Goal: Find specific page/section: Find specific page/section

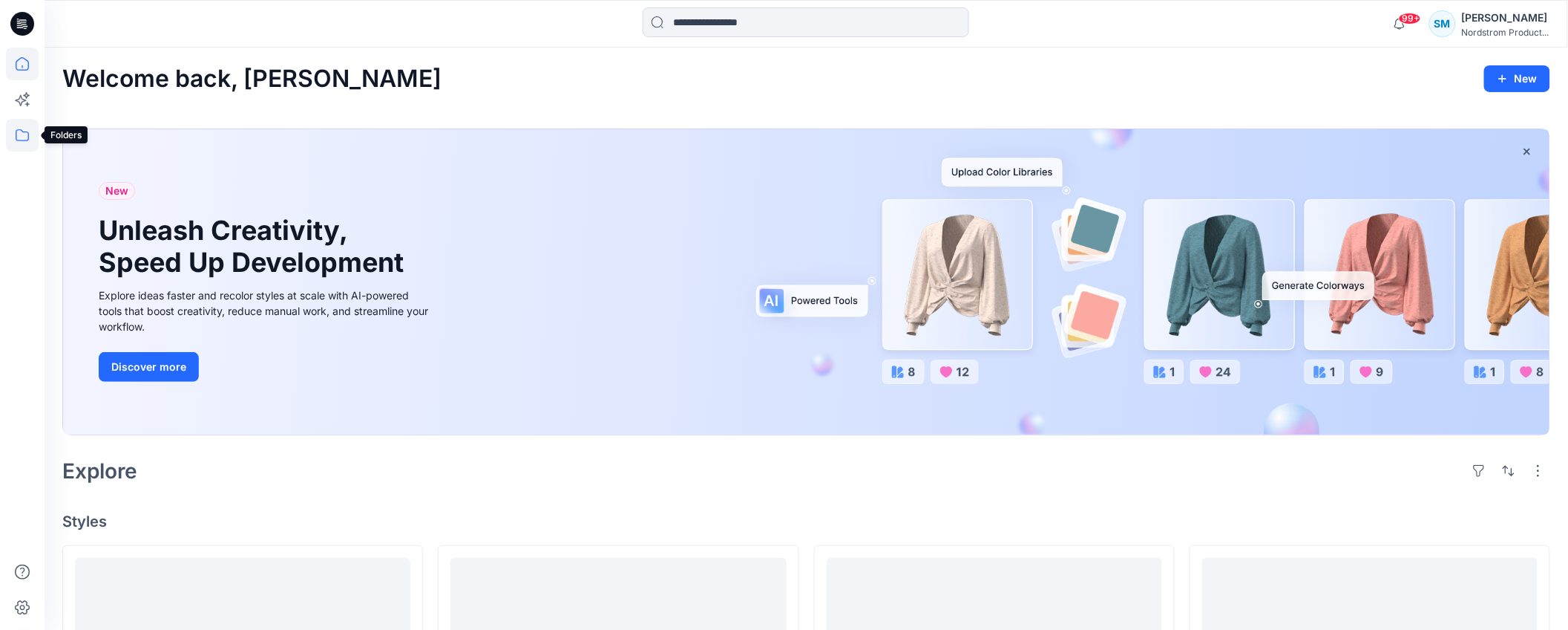
click at [33, 132] on icon at bounding box center [22, 135] width 33 height 33
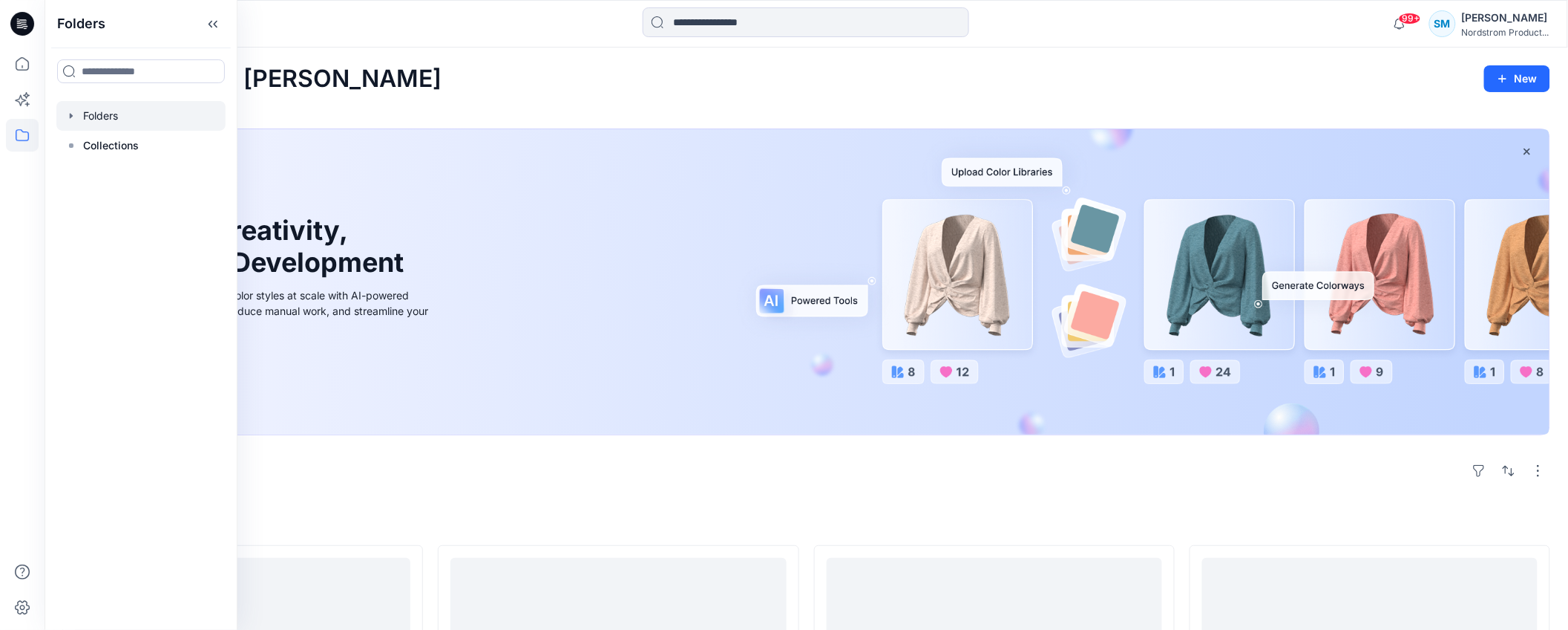
click at [89, 113] on div at bounding box center [141, 116] width 169 height 30
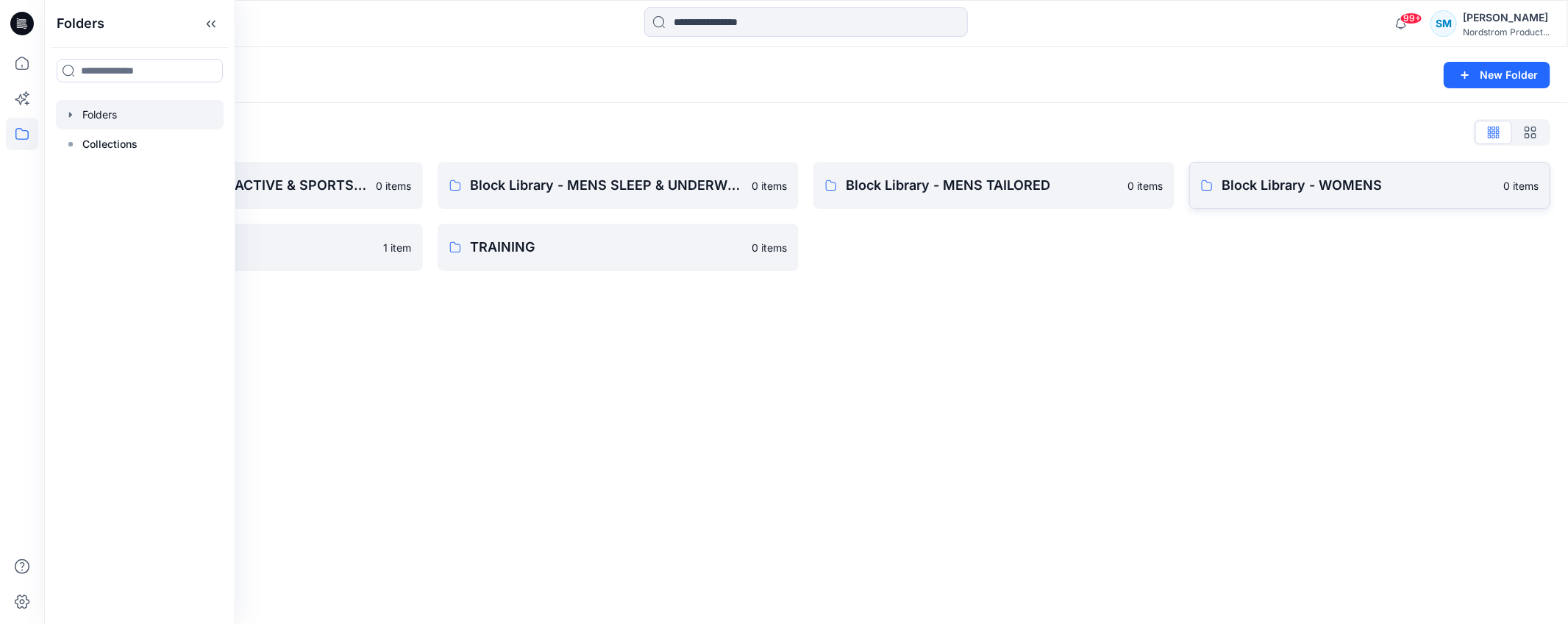
click at [1374, 193] on p "Block Library - WOMENS" at bounding box center [1357, 185] width 273 height 20
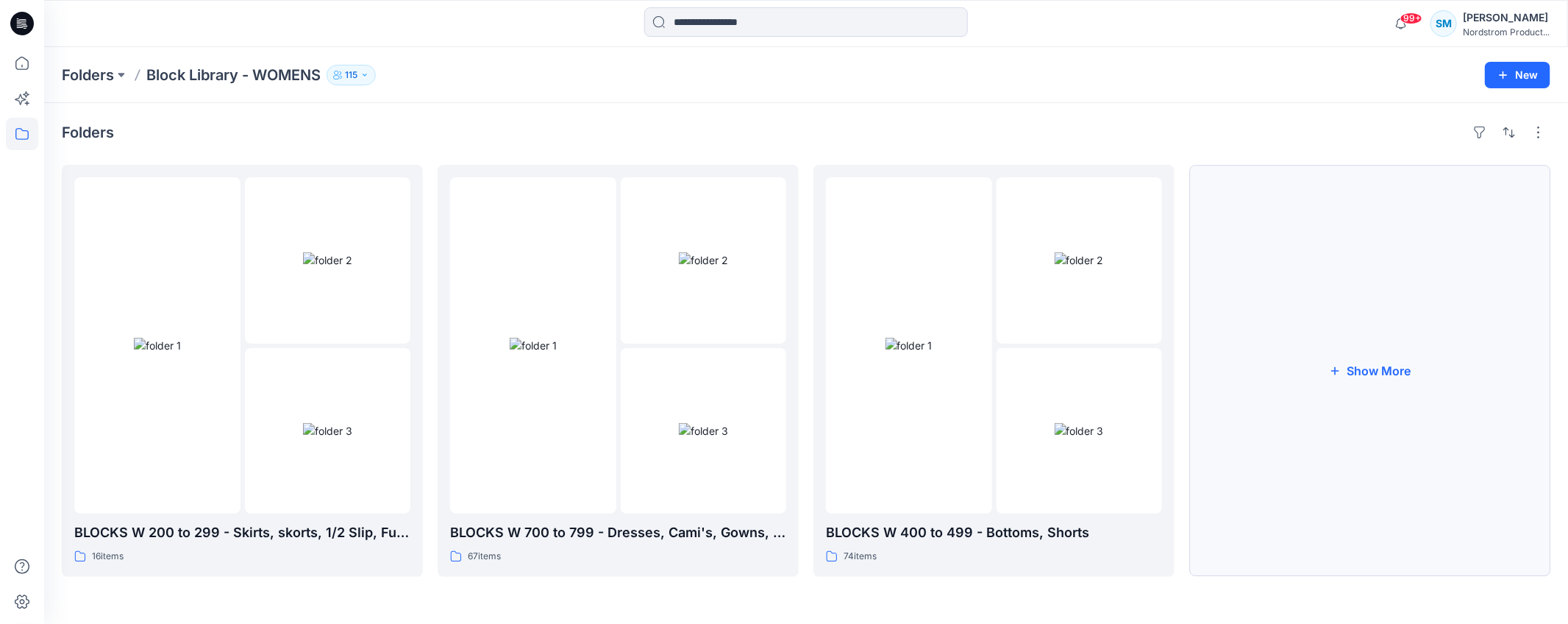
click at [1378, 321] on button "Show More" at bounding box center [1371, 370] width 362 height 412
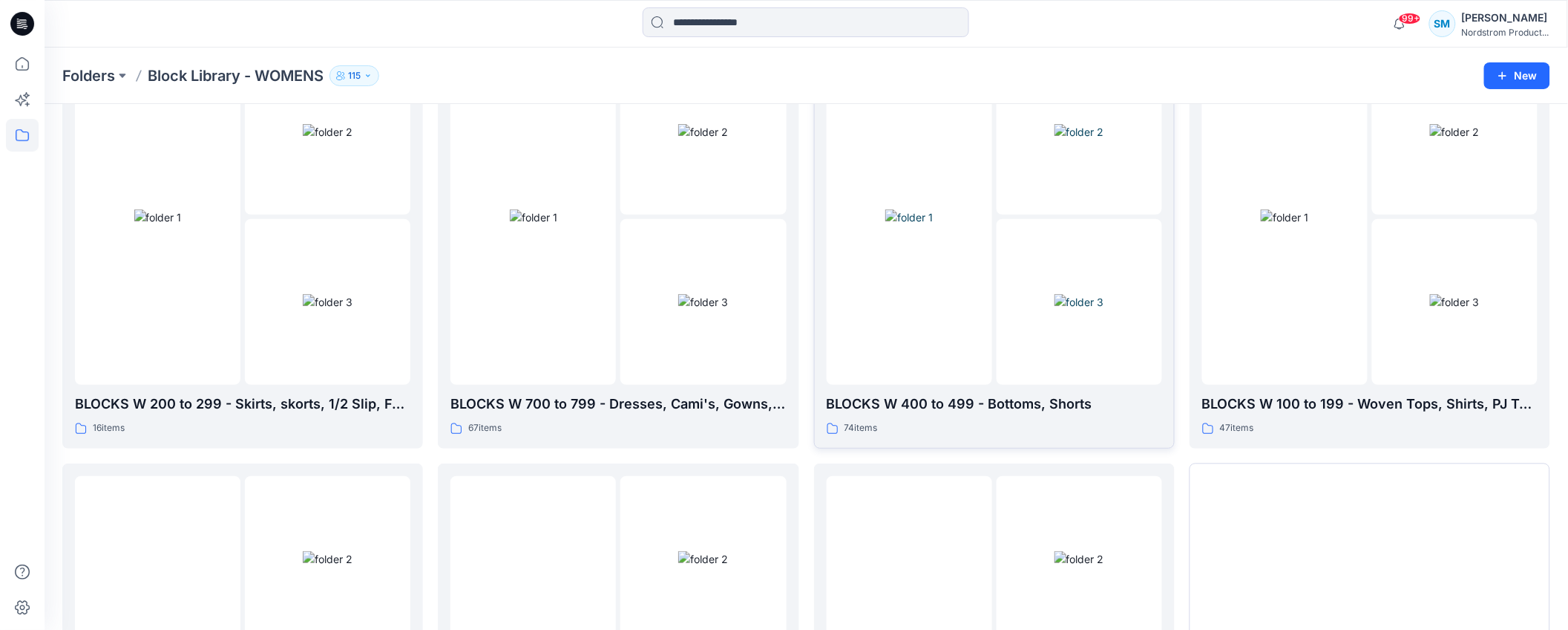
scroll to position [416, 0]
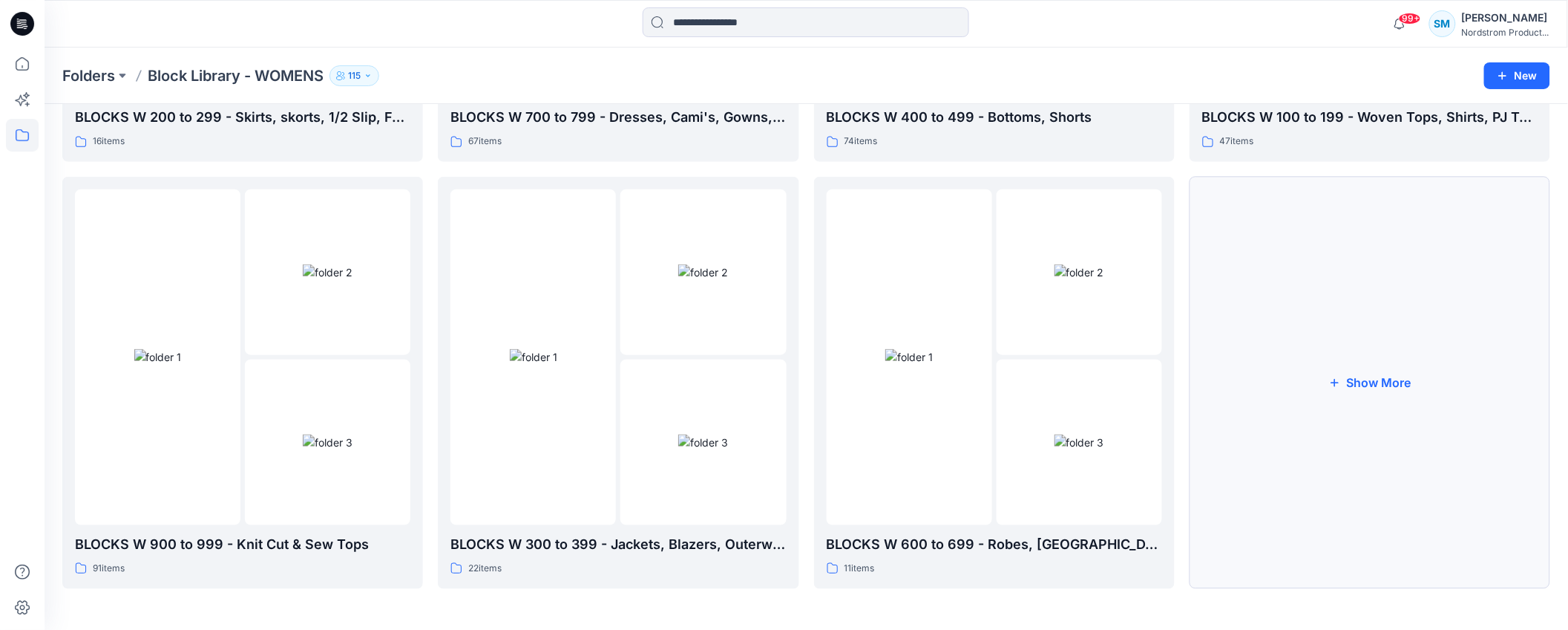
click at [1388, 393] on button "Show More" at bounding box center [1370, 383] width 360 height 412
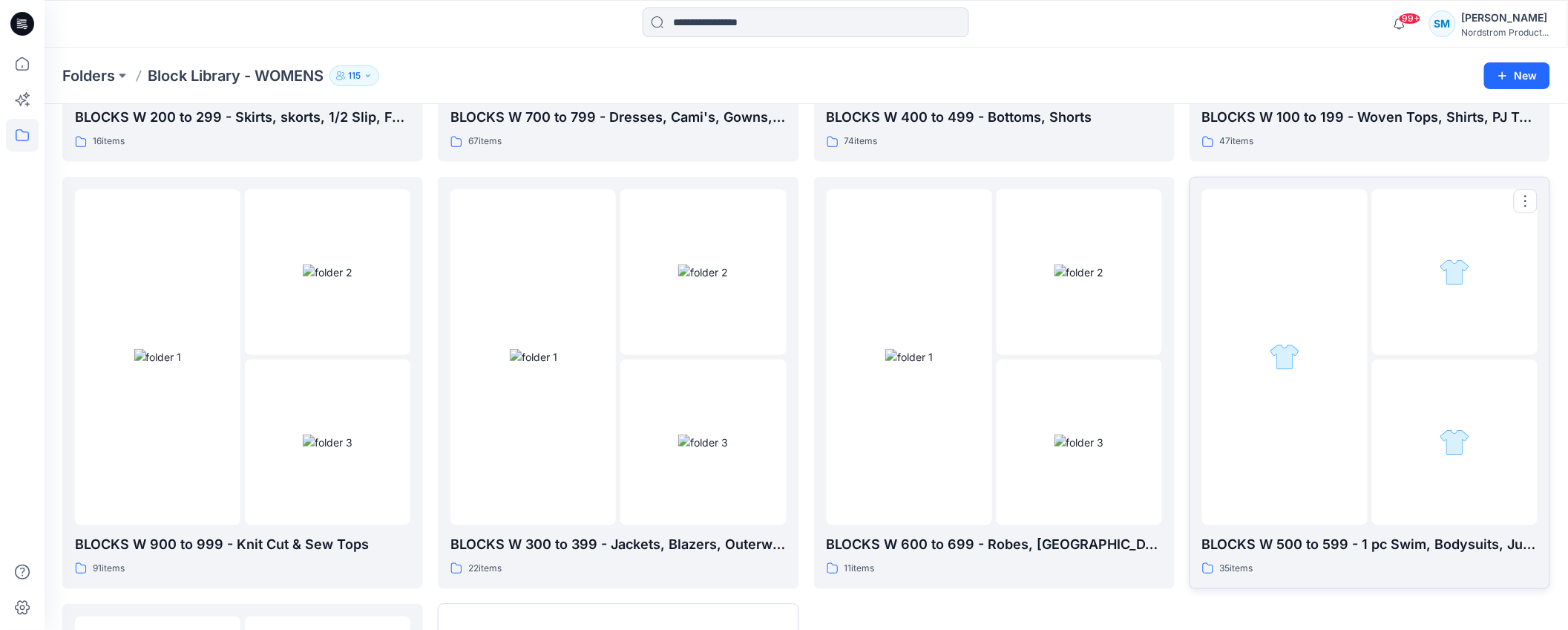
click at [1389, 455] on div at bounding box center [1455, 442] width 166 height 166
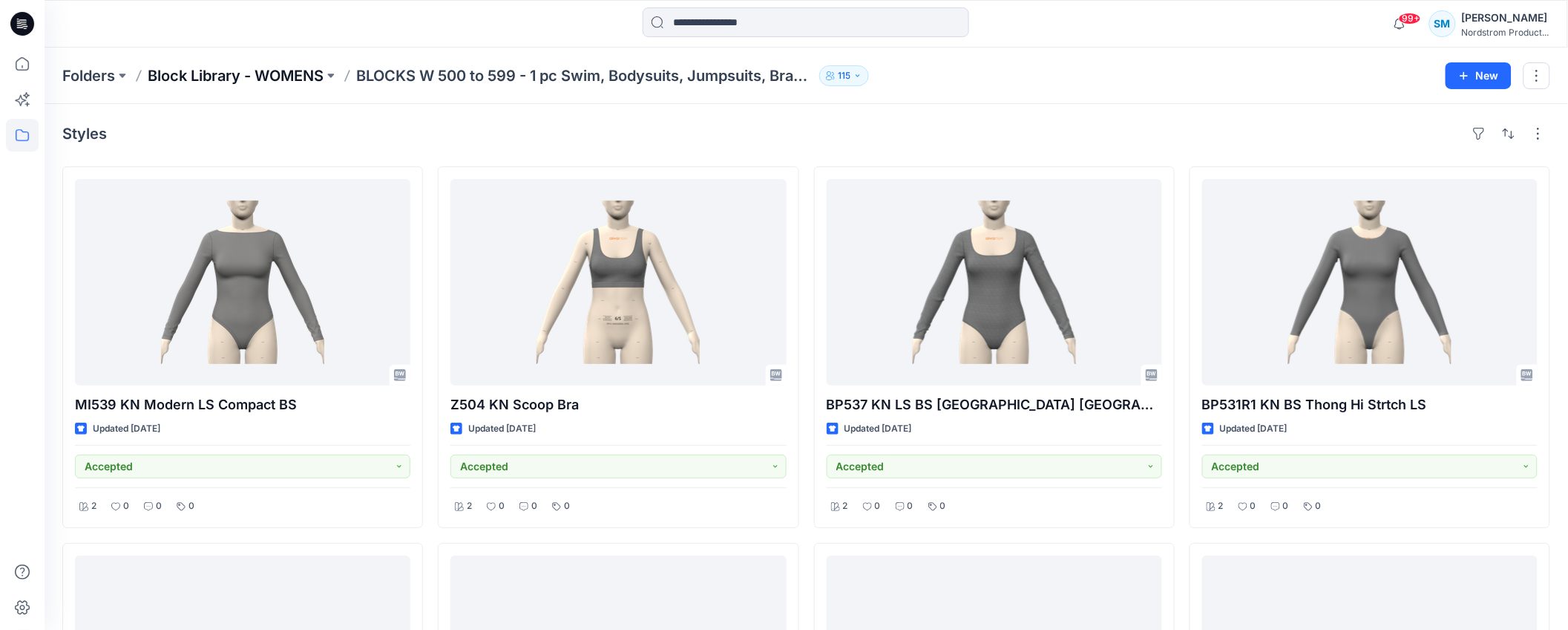
click at [227, 79] on p "Block Library - WOMENS" at bounding box center [236, 75] width 176 height 20
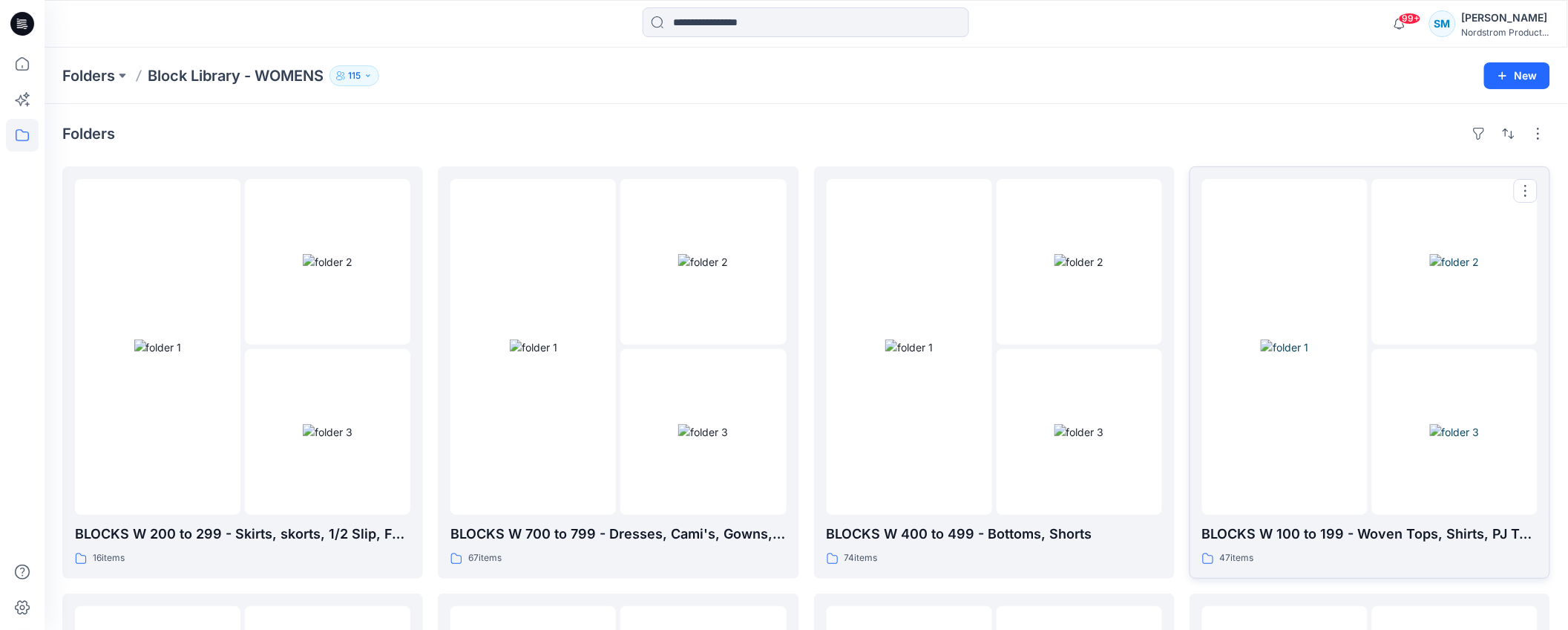
click at [1430, 424] on img at bounding box center [1455, 432] width 50 height 16
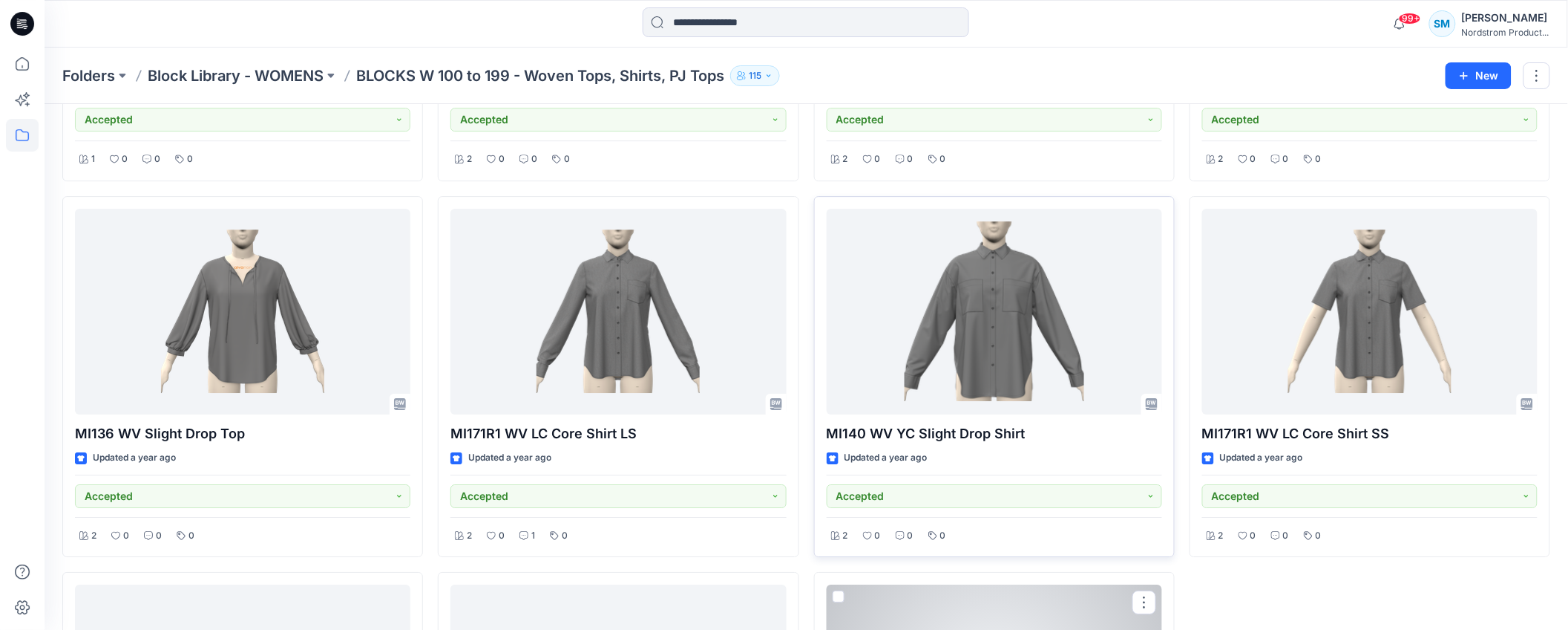
scroll to position [3667, 0]
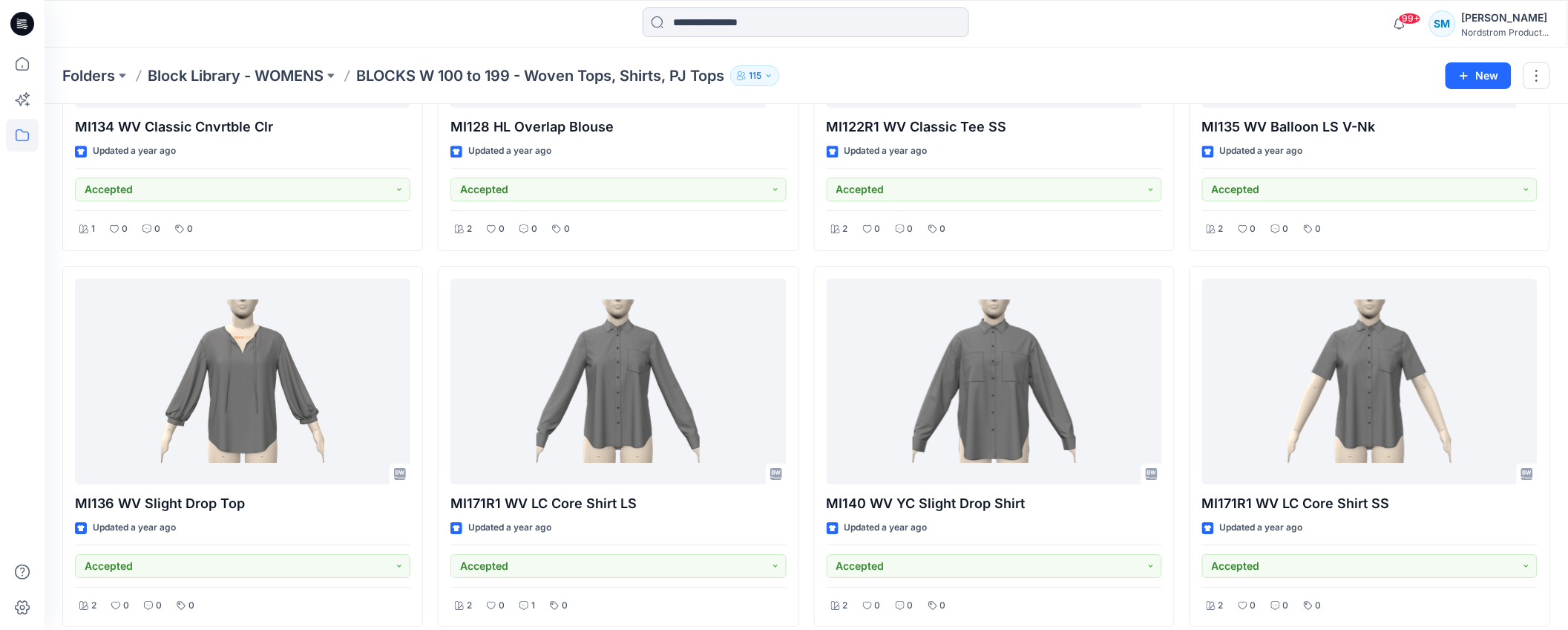
click at [807, 26] on input at bounding box center [806, 22] width 327 height 30
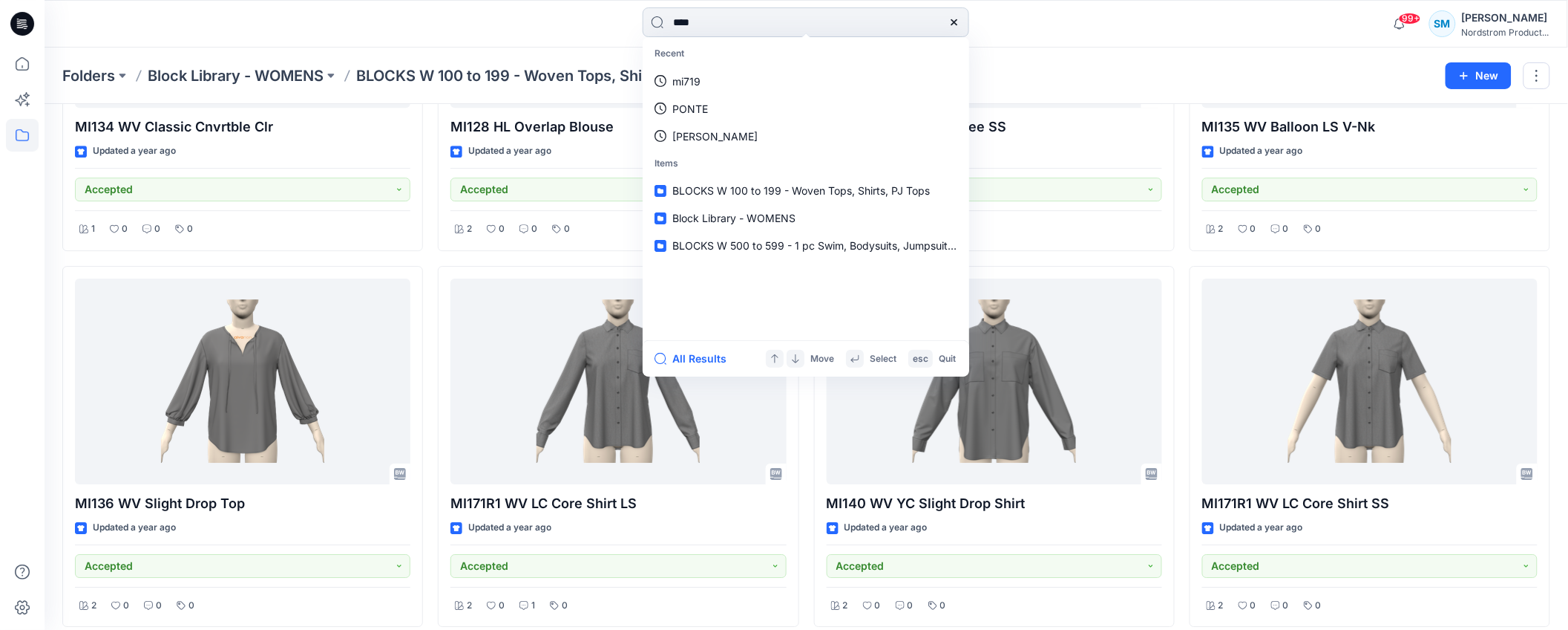
type input "*****"
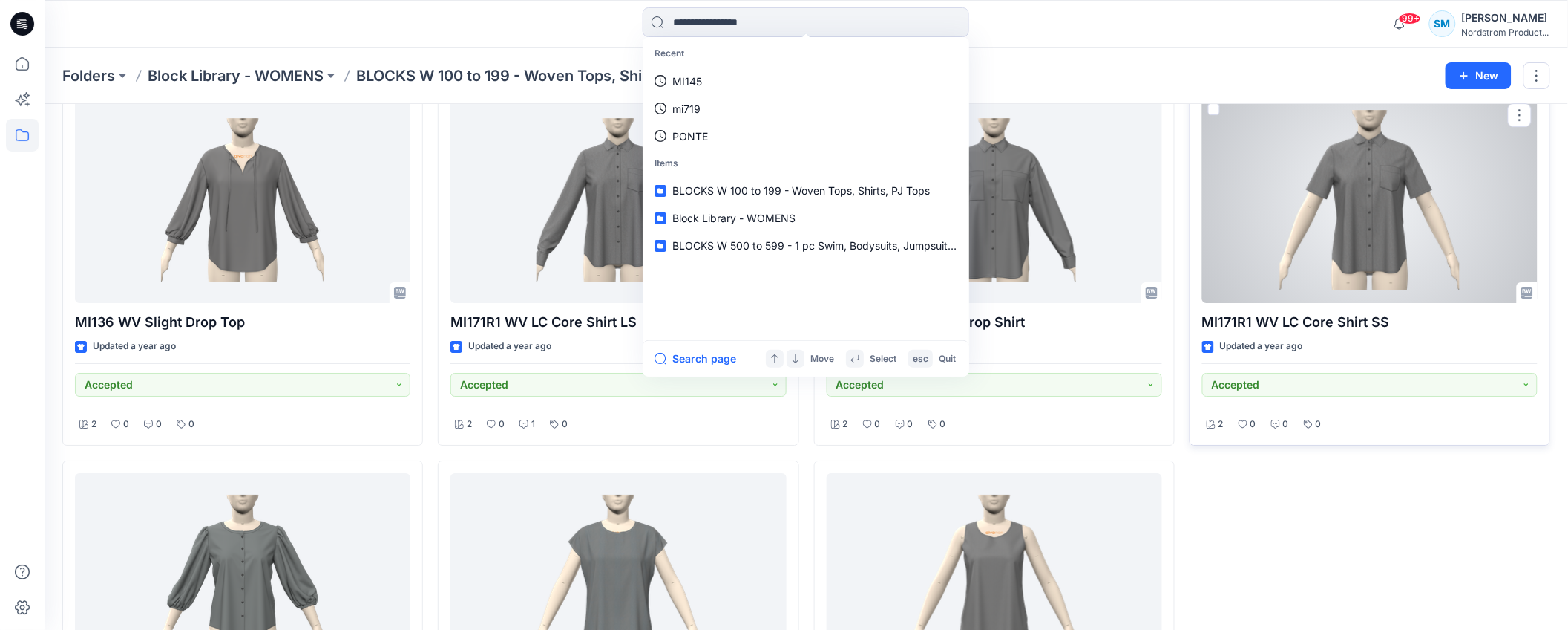
scroll to position [3930, 0]
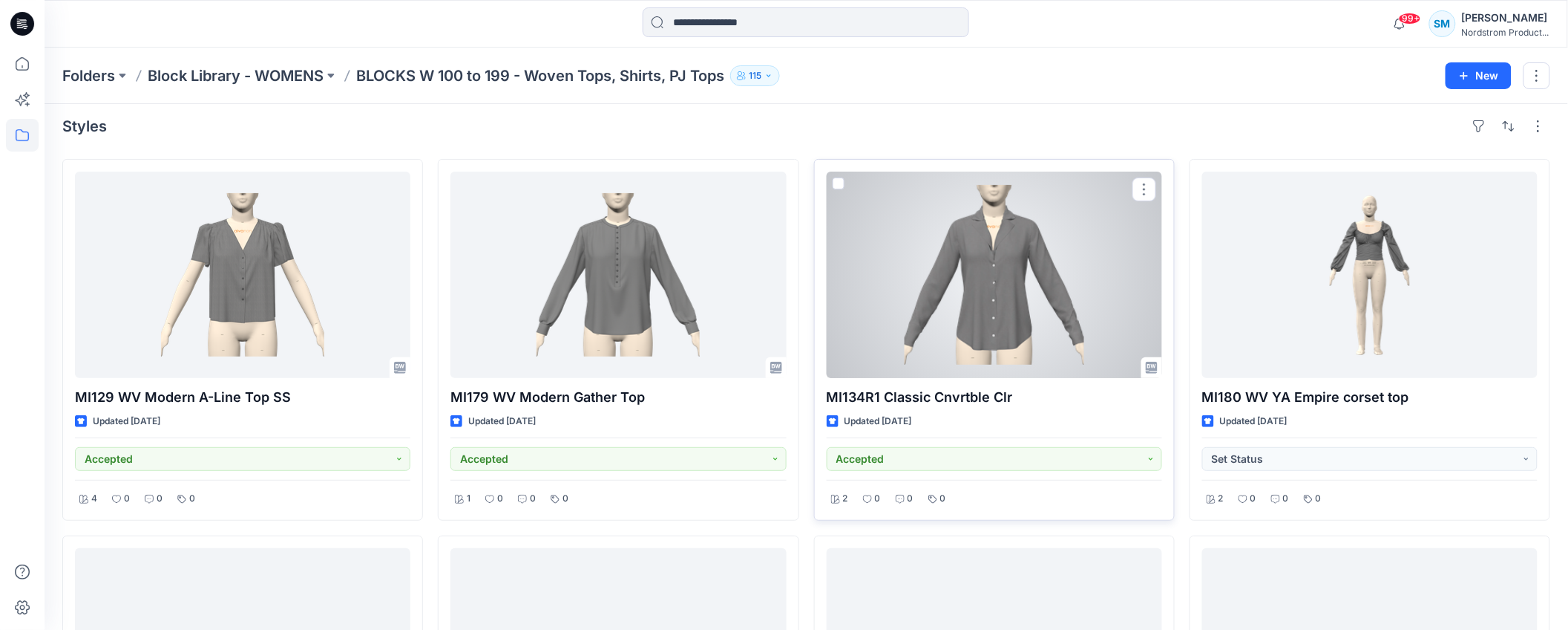
scroll to position [0, 0]
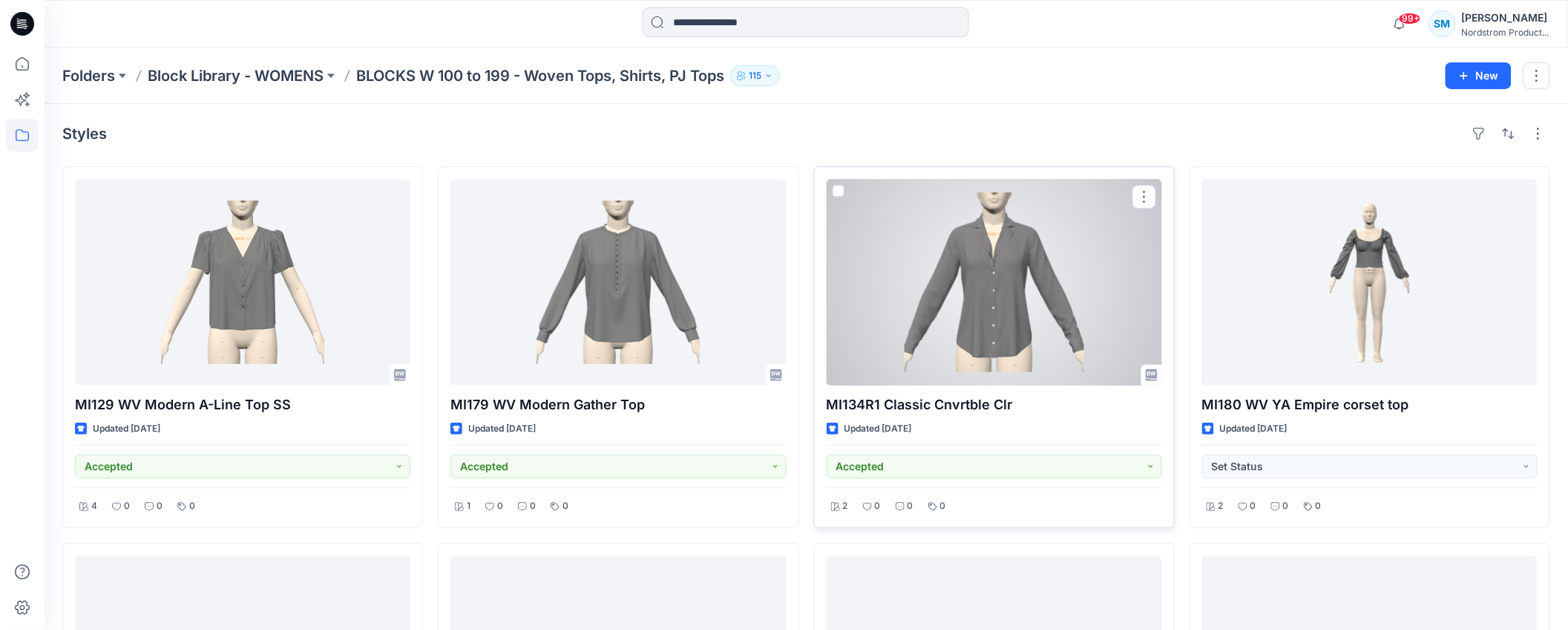
click at [1005, 327] on div at bounding box center [994, 282] width 336 height 206
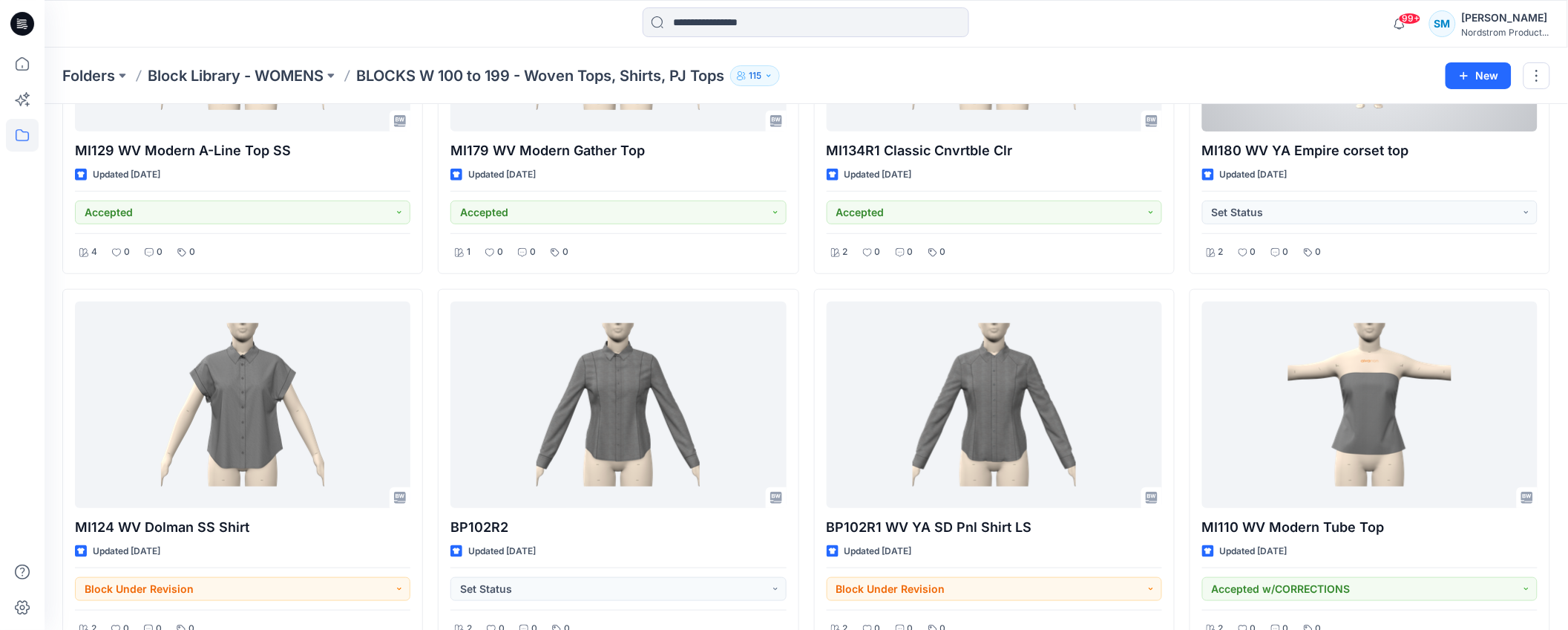
scroll to position [259, 0]
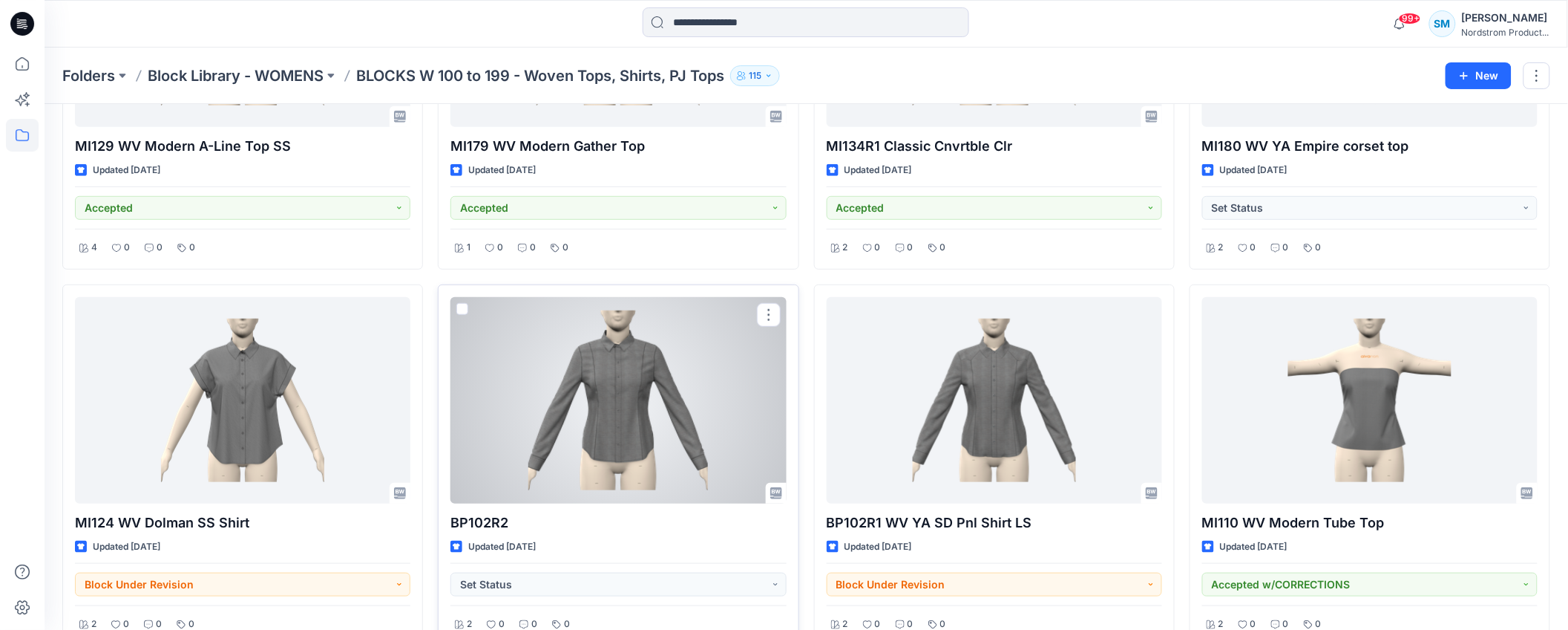
click at [640, 451] on div at bounding box center [618, 400] width 336 height 206
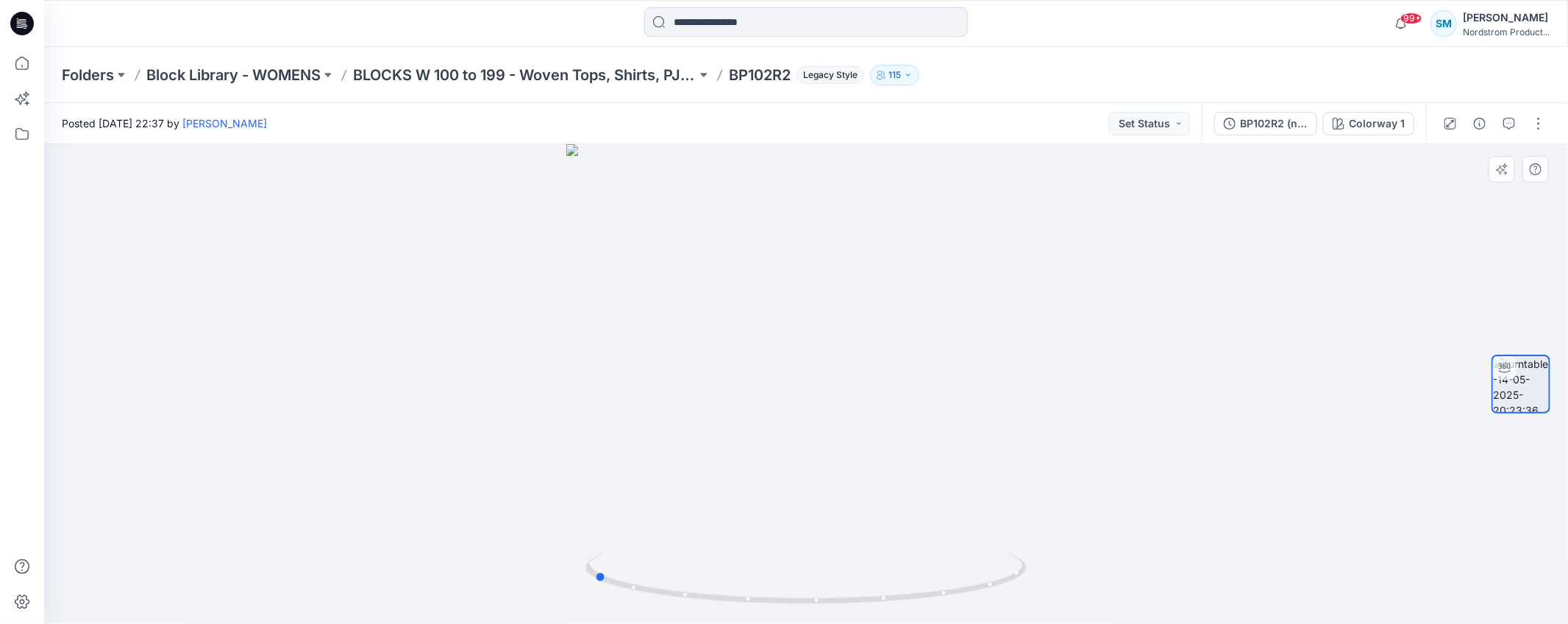
drag, startPoint x: 999, startPoint y: 399, endPoint x: 785, endPoint y: 412, distance: 214.4
click at [785, 412] on div at bounding box center [805, 384] width 1524 height 480
